Goal: Task Accomplishment & Management: Manage account settings

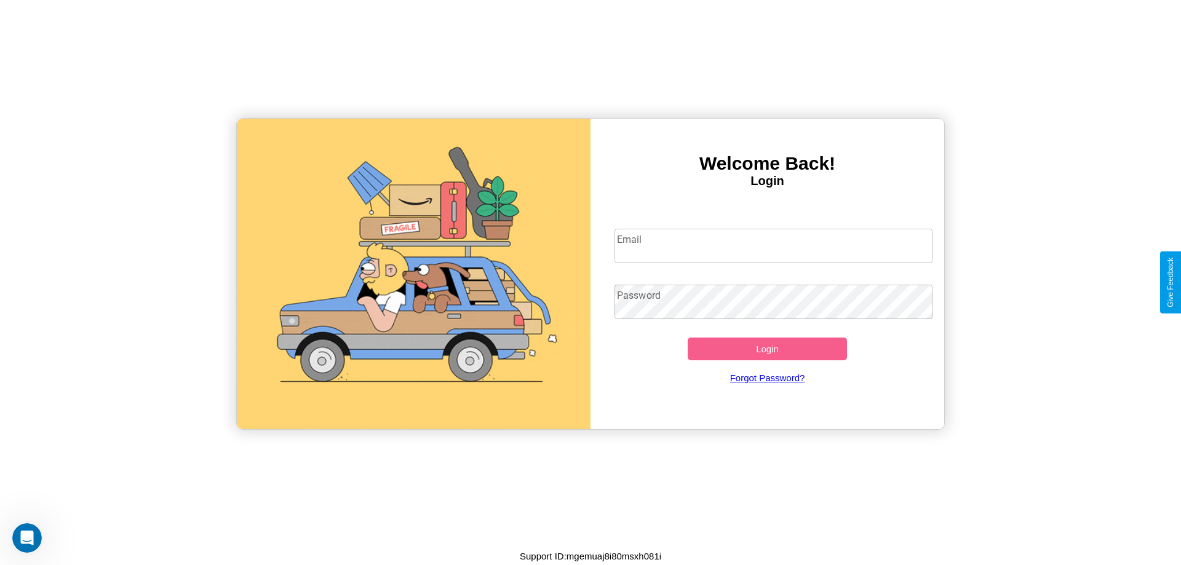
click at [773, 245] on input "Email" at bounding box center [773, 246] width 318 height 34
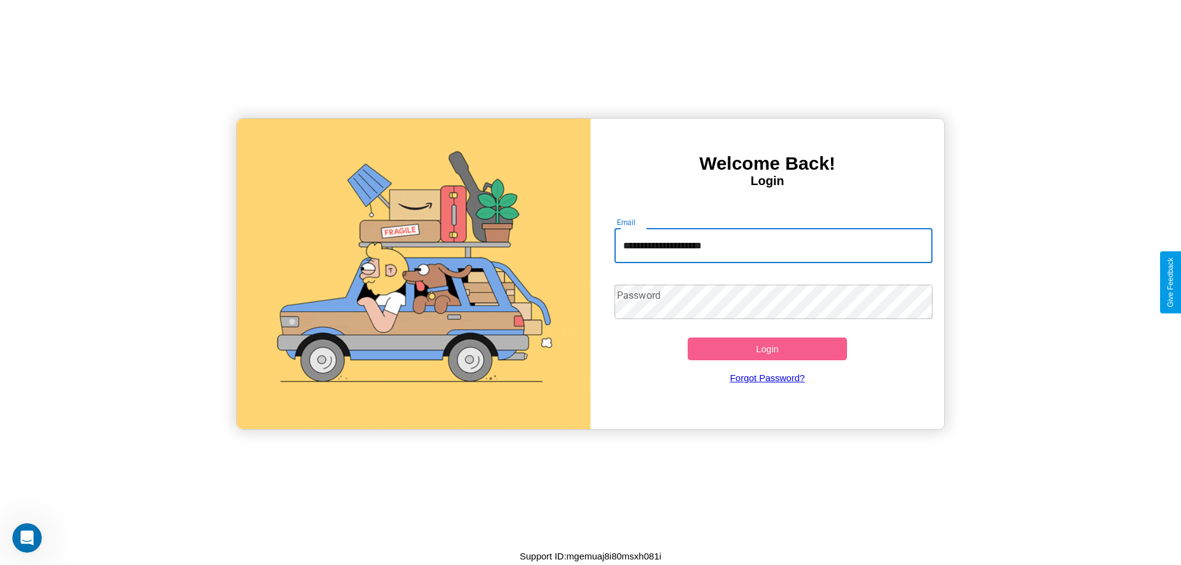
type input "**********"
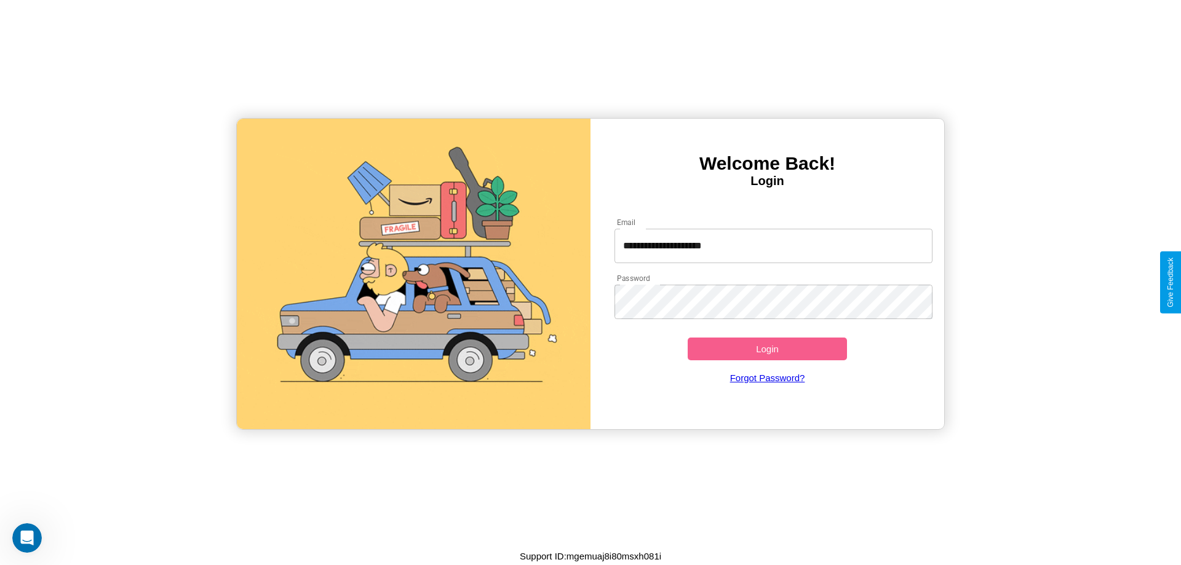
click at [767, 349] on button "Login" at bounding box center [766, 349] width 159 height 23
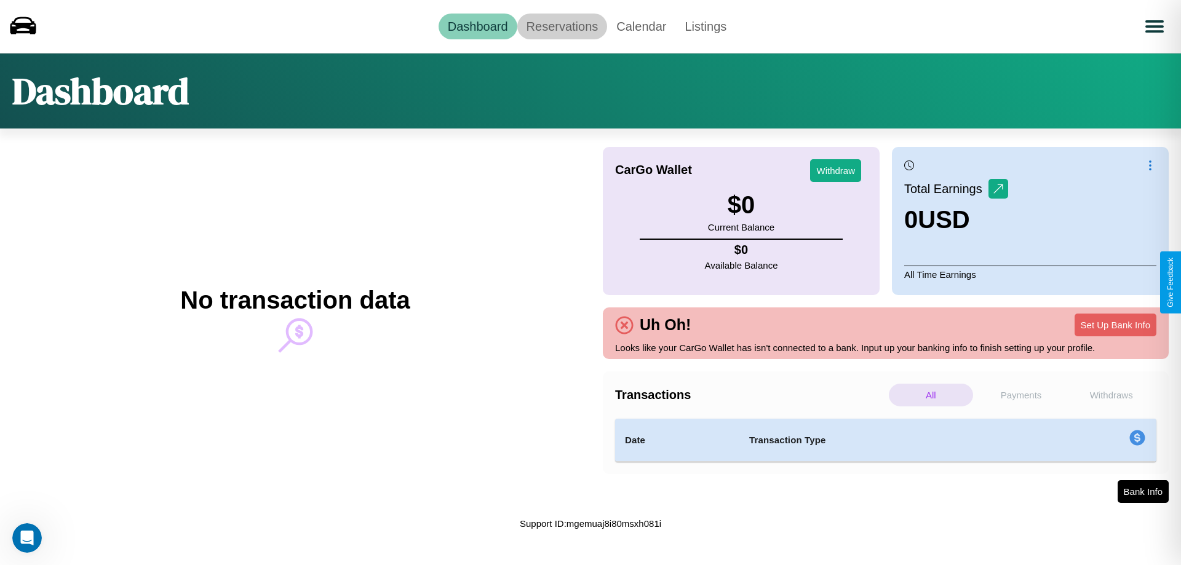
click at [561, 26] on link "Reservations" at bounding box center [562, 27] width 90 height 26
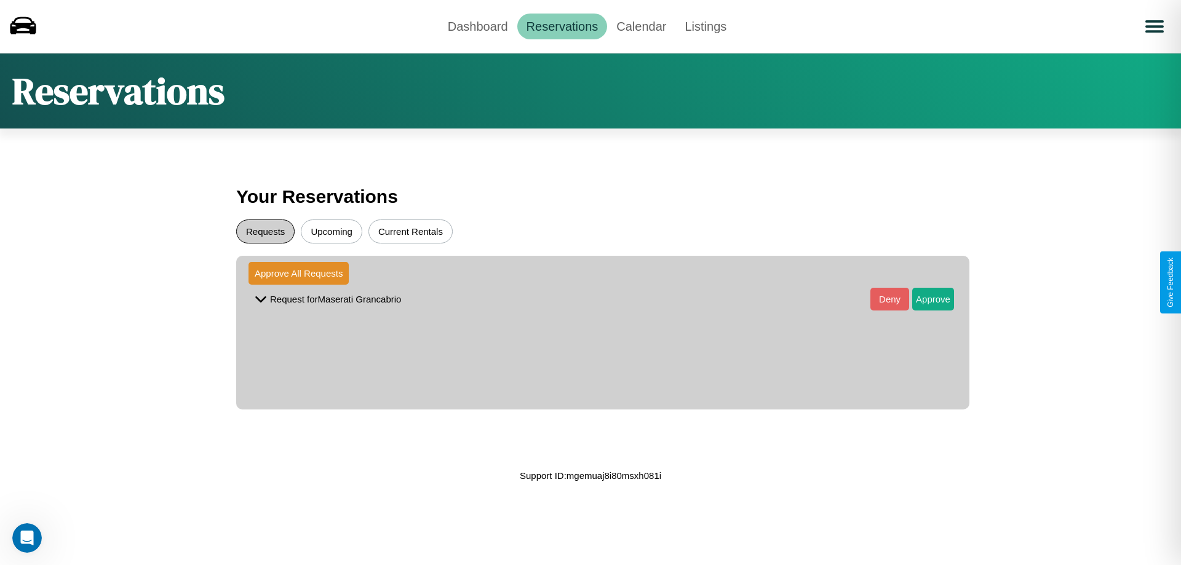
click at [265, 231] on button "Requests" at bounding box center [265, 232] width 58 height 24
click at [923, 299] on button "Approve" at bounding box center [933, 299] width 42 height 23
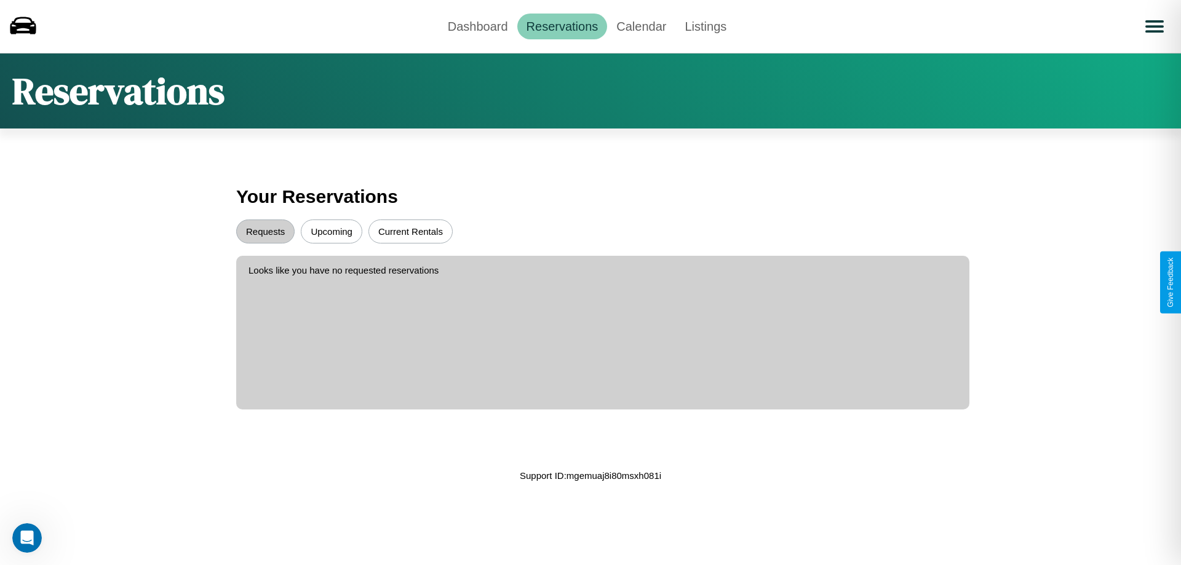
click at [331, 231] on button "Upcoming" at bounding box center [331, 232] width 61 height 24
click at [641, 26] on link "Calendar" at bounding box center [641, 27] width 68 height 26
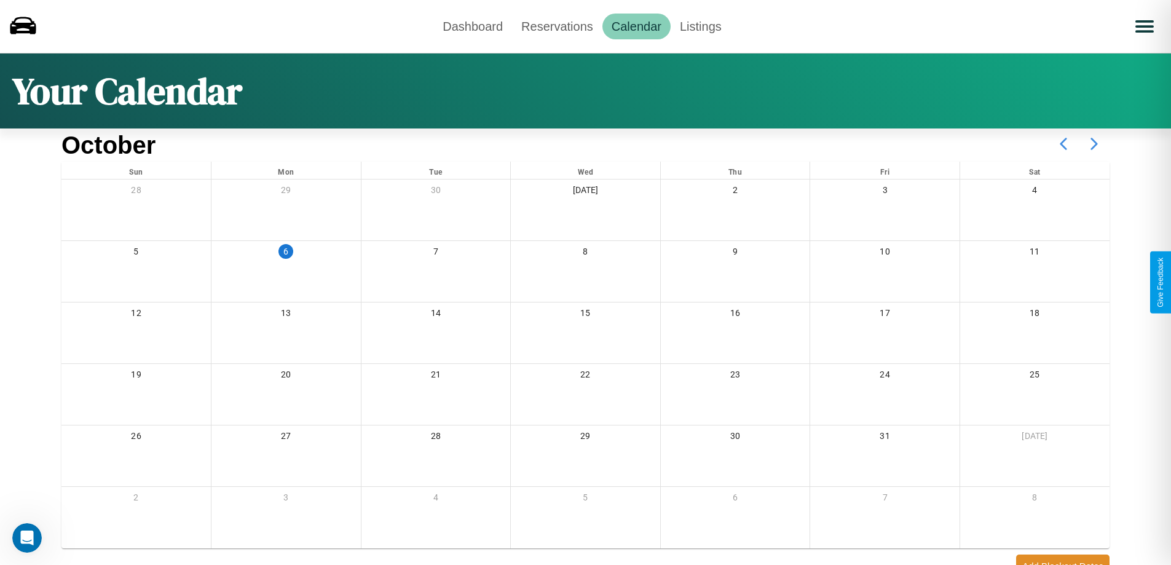
click at [1094, 144] on icon at bounding box center [1094, 144] width 31 height 31
